Goal: Task Accomplishment & Management: Manage account settings

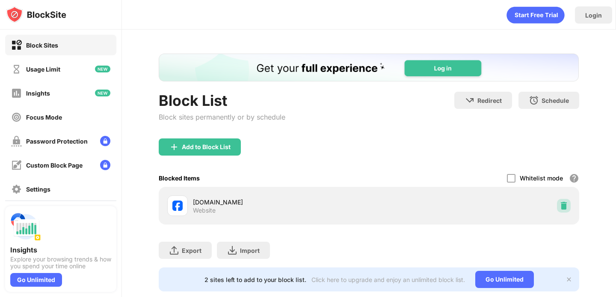
click at [564, 203] on img at bounding box center [564, 205] width 9 height 9
